Goal: Information Seeking & Learning: Learn about a topic

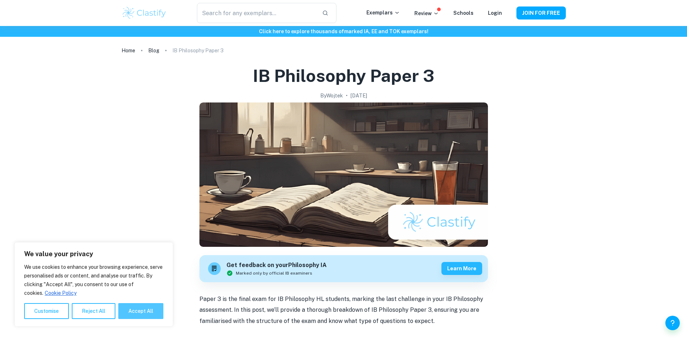
click at [128, 311] on button "Accept All" at bounding box center [140, 311] width 45 height 16
checkbox input "true"
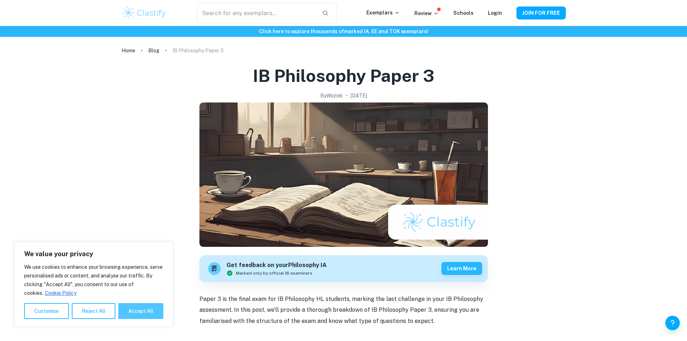
checkbox input "true"
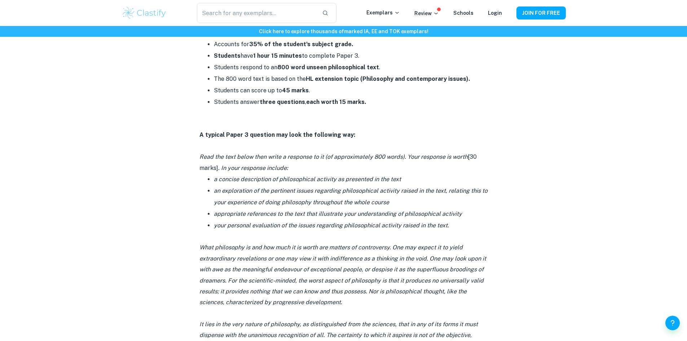
scroll to position [397, 0]
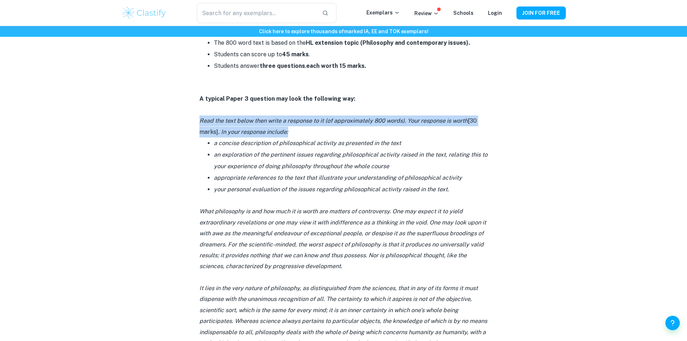
drag, startPoint x: 194, startPoint y: 118, endPoint x: 188, endPoint y: 143, distance: 25.9
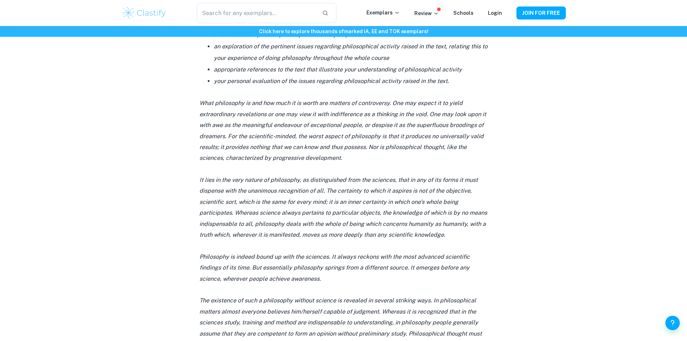
scroll to position [324, 0]
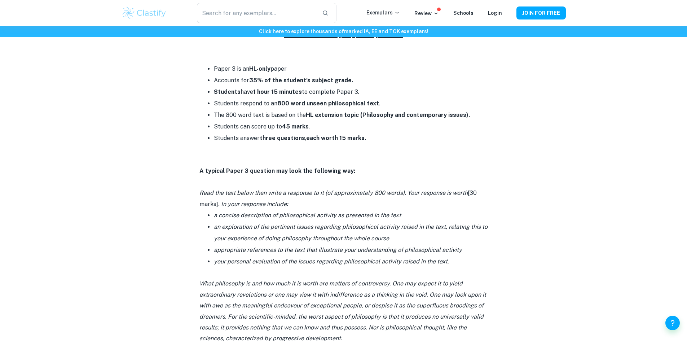
click at [299, 219] on li "a concise description of philosophical activity as presented in the text" at bounding box center [351, 215] width 274 height 12
